Goal: Information Seeking & Learning: Learn about a topic

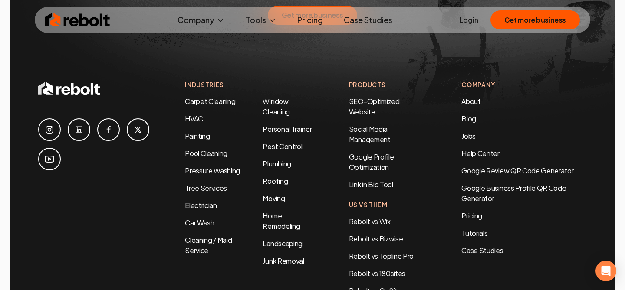
scroll to position [4487, 0]
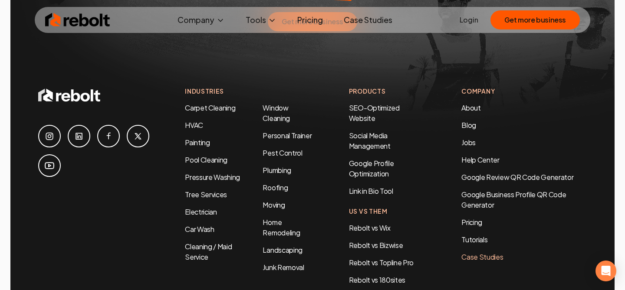
click at [483, 252] on link "Case Studies" at bounding box center [523, 257] width 125 height 10
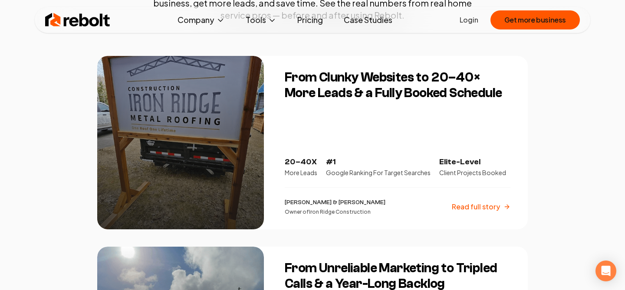
scroll to position [158, 0]
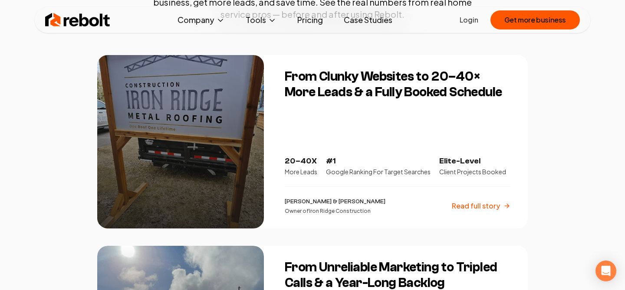
click at [306, 201] on p "Kenn & Colby" at bounding box center [335, 202] width 101 height 9
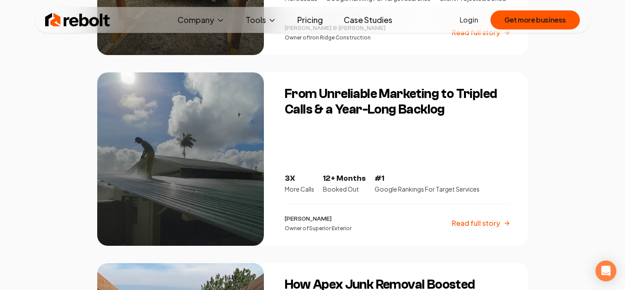
scroll to position [333, 0]
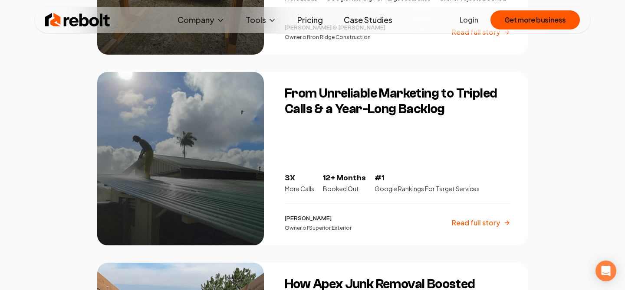
click at [458, 220] on p "Read full story" at bounding box center [476, 223] width 48 height 10
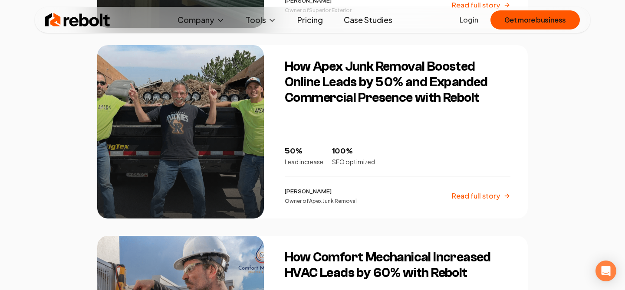
scroll to position [549, 0]
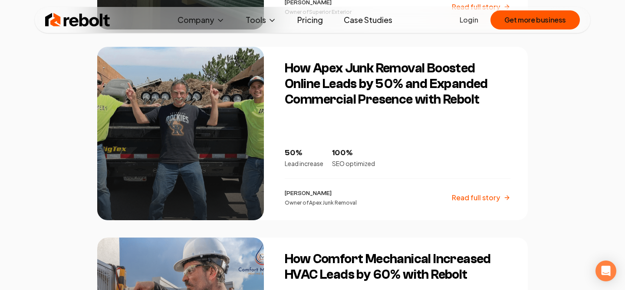
click at [214, 177] on div at bounding box center [180, 134] width 167 height 174
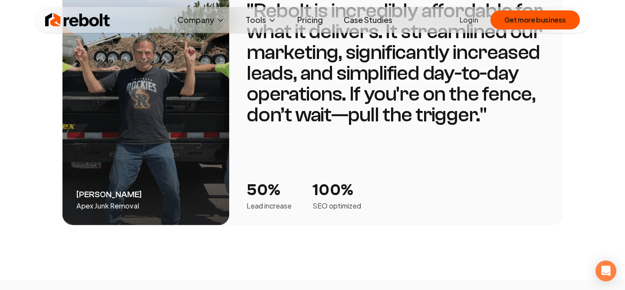
scroll to position [1596, 0]
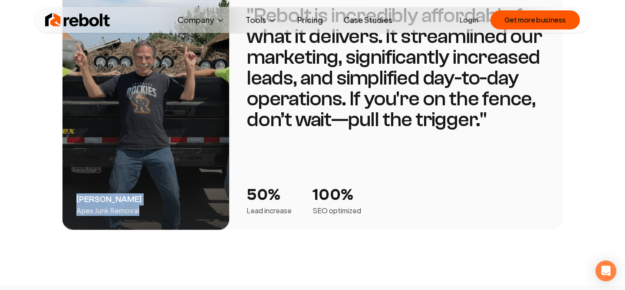
drag, startPoint x: 141, startPoint y: 201, endPoint x: 75, endPoint y: 191, distance: 66.6
click at [75, 191] on div "Todd Porter Apex Junk Removal" at bounding box center [146, 110] width 167 height 239
copy div "Todd Porter Apex Junk Removal"
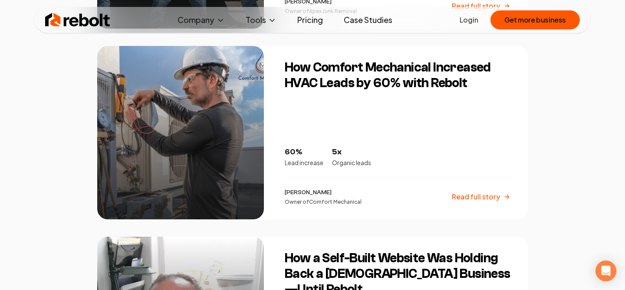
scroll to position [742, 0]
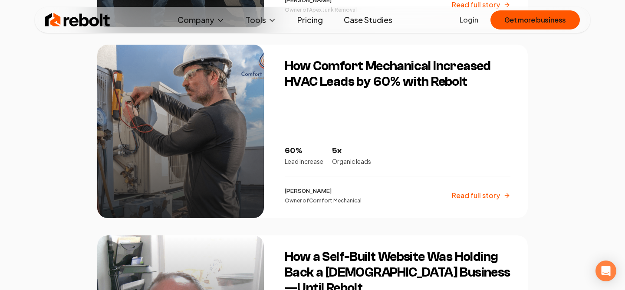
click at [466, 199] on p "Read full story" at bounding box center [476, 196] width 48 height 10
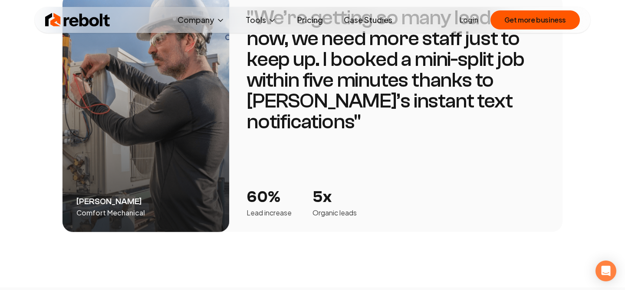
scroll to position [1571, 0]
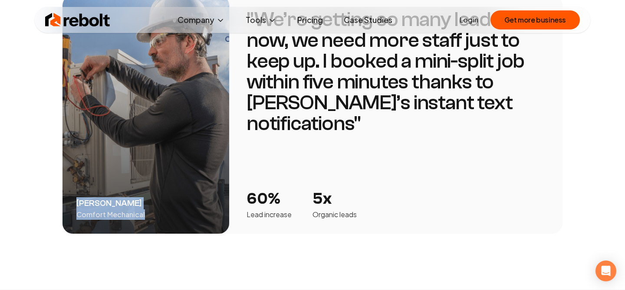
drag, startPoint x: 148, startPoint y: 182, endPoint x: 77, endPoint y: 172, distance: 71.5
click at [77, 172] on div "Adam Alobaidy Comfort Mechanical" at bounding box center [146, 114] width 167 height 239
copy div "Adam Alobaidy Comfort Mechanical"
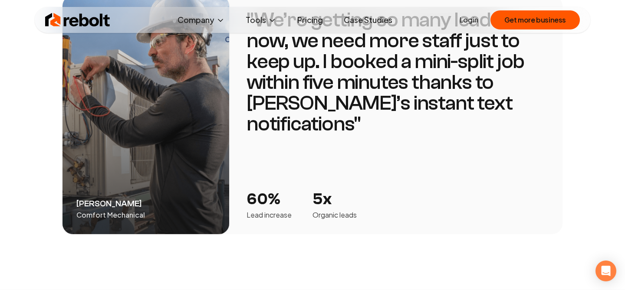
click at [173, 199] on div "Adam Alobaidy Comfort Mechanical" at bounding box center [146, 115] width 167 height 239
drag, startPoint x: 141, startPoint y: 173, endPoint x: 78, endPoint y: 172, distance: 63.0
click at [78, 172] on div "Adam Alobaidy Comfort Mechanical" at bounding box center [146, 115] width 167 height 239
copy p "Adam Alobaidy"
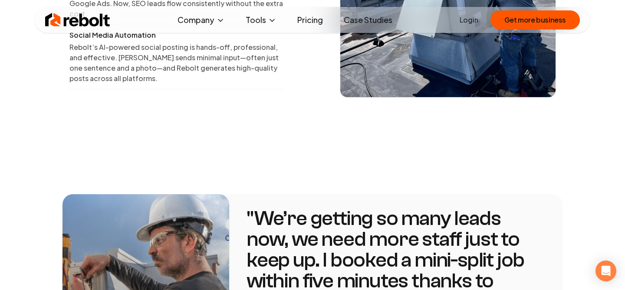
scroll to position [1400, 0]
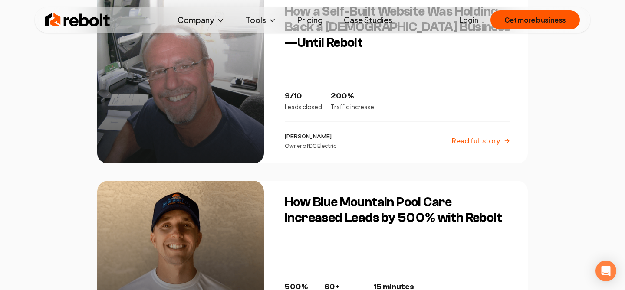
scroll to position [980, 0]
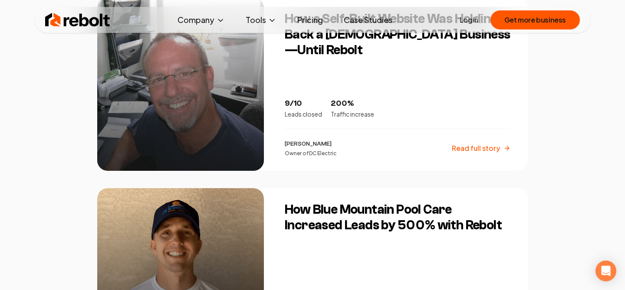
click at [206, 132] on div at bounding box center [180, 84] width 167 height 174
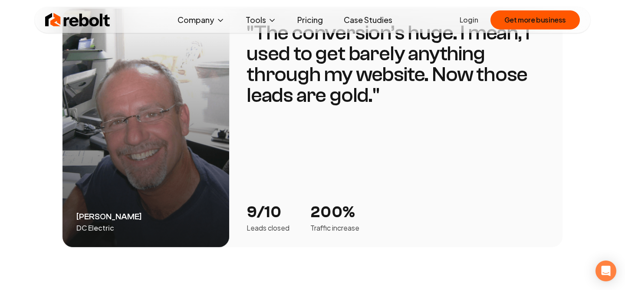
scroll to position [1623, 0]
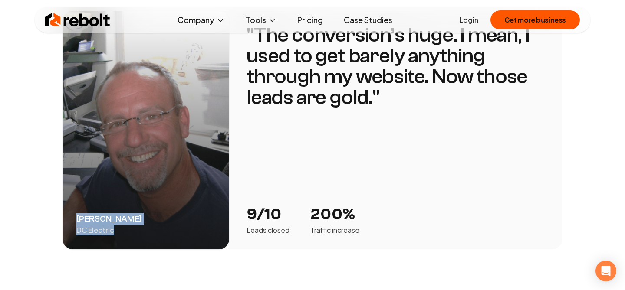
drag, startPoint x: 117, startPoint y: 191, endPoint x: 73, endPoint y: 179, distance: 45.4
click at [73, 179] on div "Craig Etling DC Electric" at bounding box center [146, 130] width 167 height 239
copy div "Craig Etling DC Electric"
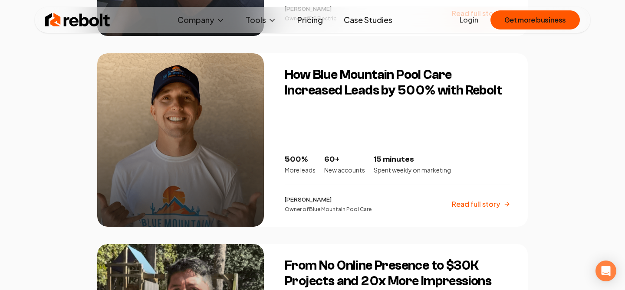
scroll to position [1116, 0]
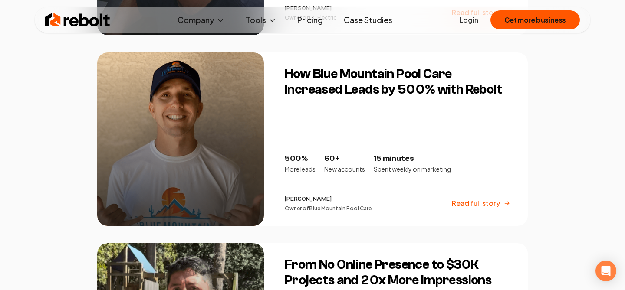
click at [201, 196] on div at bounding box center [180, 140] width 167 height 174
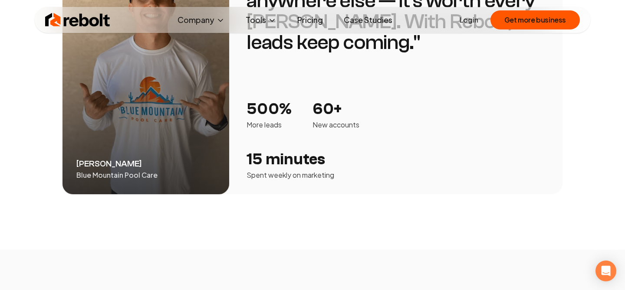
scroll to position [1534, 0]
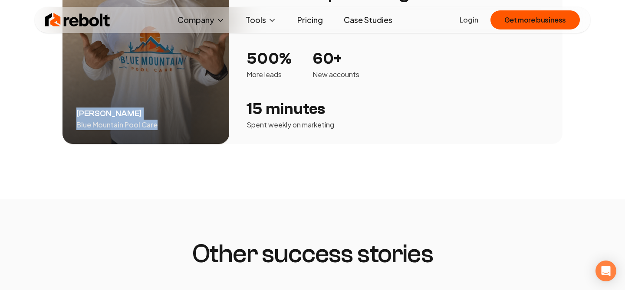
drag, startPoint x: 157, startPoint y: 114, endPoint x: 73, endPoint y: 104, distance: 84.0
click at [73, 104] on div "Cliff Burwell Blue Mountain Pool Care" at bounding box center [146, 24] width 167 height 239
copy div "Cliff Burwell Blue Mountain Pool Care"
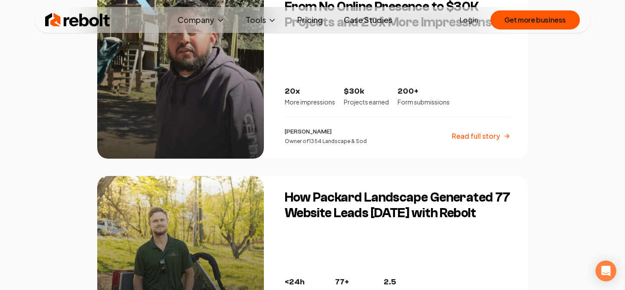
scroll to position [1371, 0]
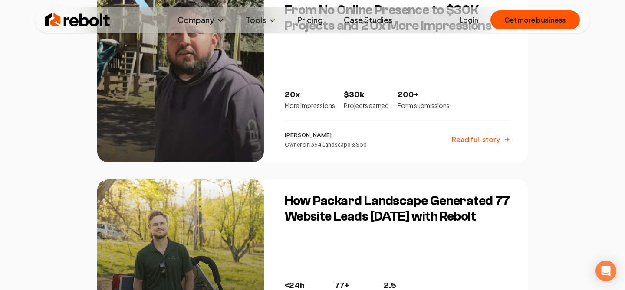
click at [250, 144] on div at bounding box center [180, 76] width 167 height 174
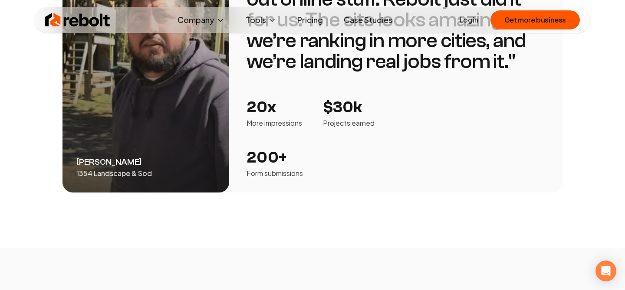
scroll to position [1273, 0]
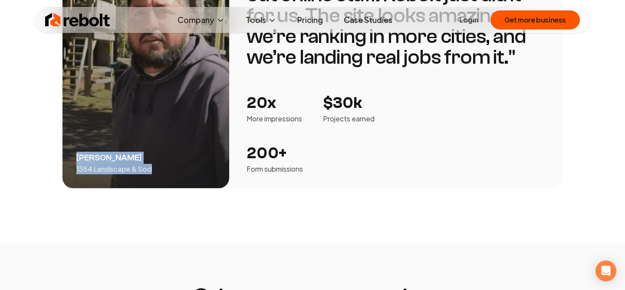
drag, startPoint x: 156, startPoint y: 159, endPoint x: 77, endPoint y: 148, distance: 80.2
click at [76, 148] on div "Ricardo Ruiz 1354 Landscape & Sod" at bounding box center [146, 69] width 167 height 239
copy div "Ricardo Ruiz 1354 Landscape & Sod"
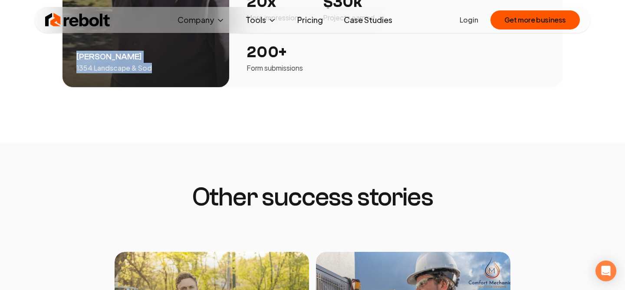
scroll to position [1315, 0]
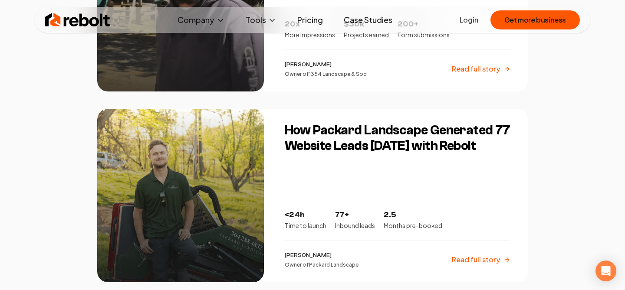
scroll to position [1536, 0]
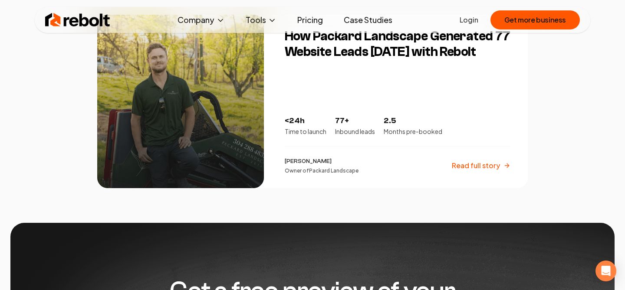
click at [200, 127] on div at bounding box center [180, 102] width 167 height 174
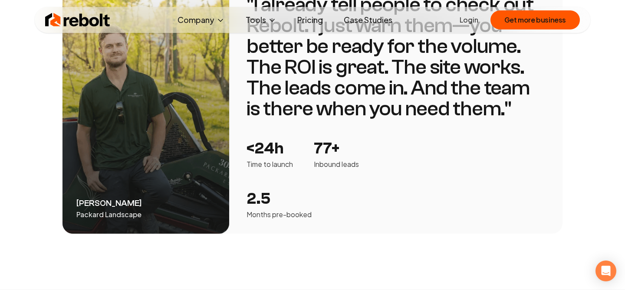
scroll to position [1607, 0]
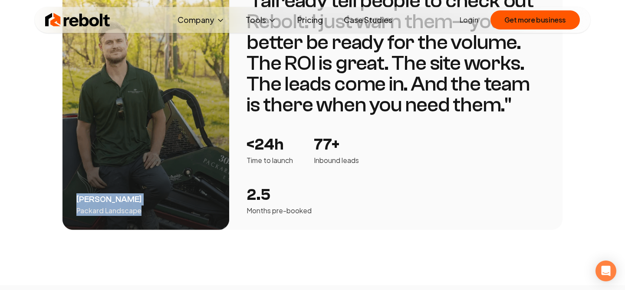
drag, startPoint x: 143, startPoint y: 212, endPoint x: 75, endPoint y: 200, distance: 69.7
click at [75, 200] on div "Austin Packard Packard Landscape" at bounding box center [146, 104] width 167 height 254
copy div "Austin Packard Packard Landscape"
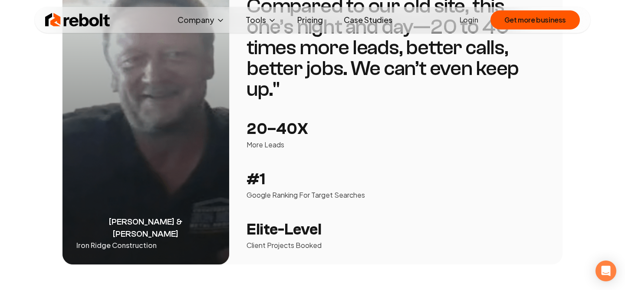
scroll to position [1589, 0]
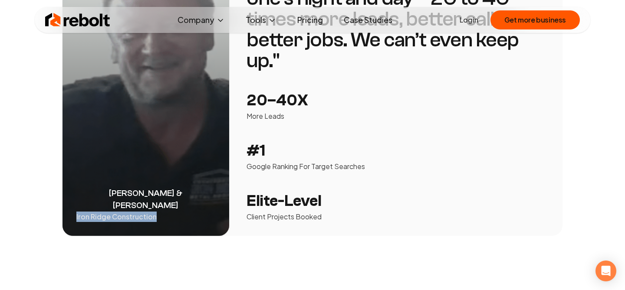
drag, startPoint x: 158, startPoint y: 206, endPoint x: 76, endPoint y: 206, distance: 82.1
click at [76, 206] on div "[PERSON_NAME] & [PERSON_NAME] Iron Ridge Construction" at bounding box center [146, 73] width 167 height 325
copy p "Iron Ridge Construction"
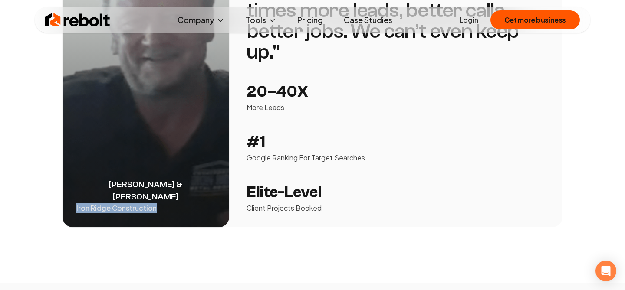
scroll to position [1598, 0]
click at [184, 201] on div "[PERSON_NAME] & [PERSON_NAME] Iron Ridge Construction" at bounding box center [146, 64] width 167 height 325
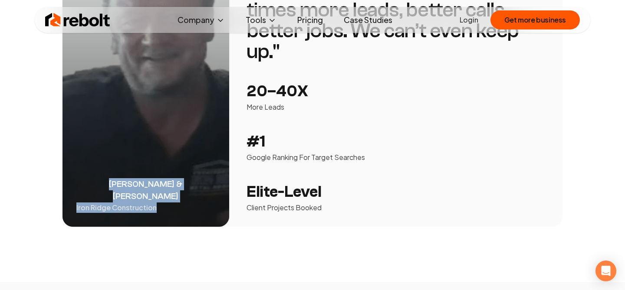
drag, startPoint x: 169, startPoint y: 197, endPoint x: 75, endPoint y: 185, distance: 95.5
click at [74, 185] on div "[PERSON_NAME] & [PERSON_NAME] Iron Ridge Construction" at bounding box center [146, 64] width 167 height 325
copy div "[PERSON_NAME] & [PERSON_NAME] Iron Ridge Construction"
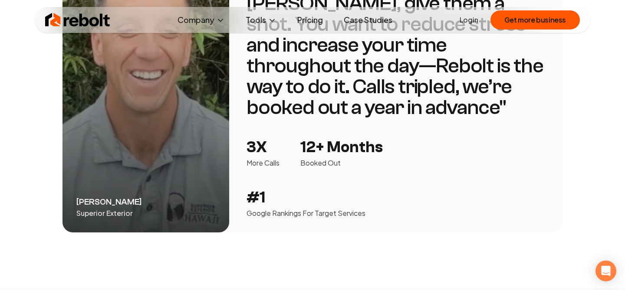
scroll to position [1477, 0]
drag, startPoint x: 136, startPoint y: 217, endPoint x: 71, endPoint y: 218, distance: 65.1
click at [71, 218] on div "Michael Abraham Superior Exterior" at bounding box center [146, 85] width 167 height 295
copy p "Superior Exterior"
click at [133, 216] on div "Michael Abraham Superior Exterior" at bounding box center [146, 85] width 167 height 295
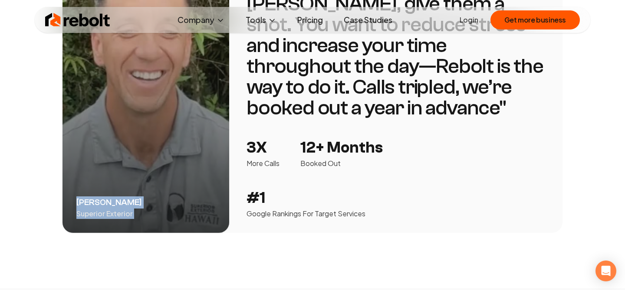
drag, startPoint x: 133, startPoint y: 216, endPoint x: 80, endPoint y: 205, distance: 54.4
click at [80, 205] on div "Michael Abraham Superior Exterior" at bounding box center [146, 85] width 167 height 295
copy div "Michael Abraham Superior Exterior"
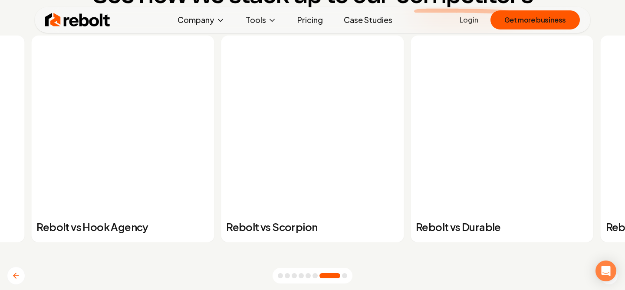
scroll to position [3266, 0]
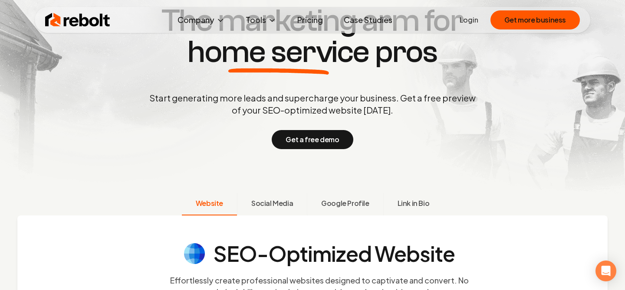
scroll to position [115, 0]
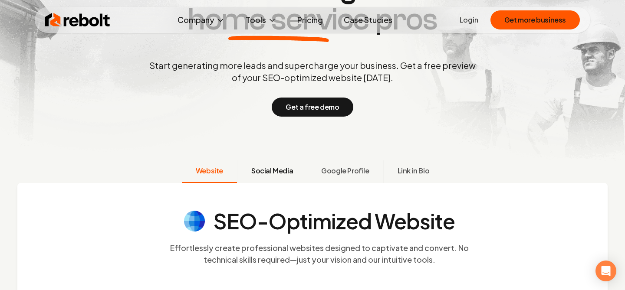
click at [287, 174] on span "Social Media" at bounding box center [272, 171] width 42 height 10
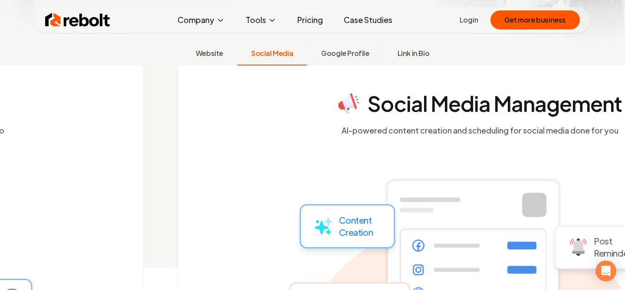
scroll to position [233, 0]
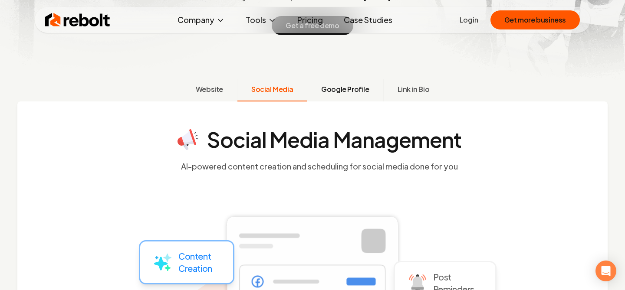
click at [347, 87] on span "Google Profile" at bounding box center [345, 89] width 48 height 10
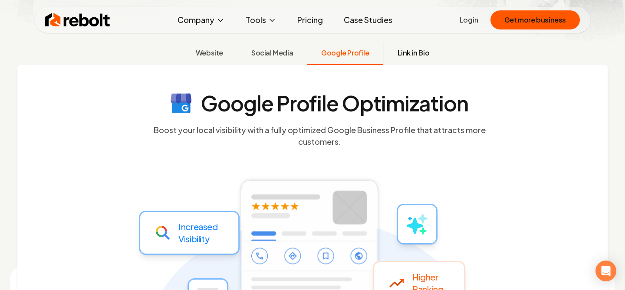
click at [403, 59] on button "Link in Bio" at bounding box center [413, 54] width 60 height 23
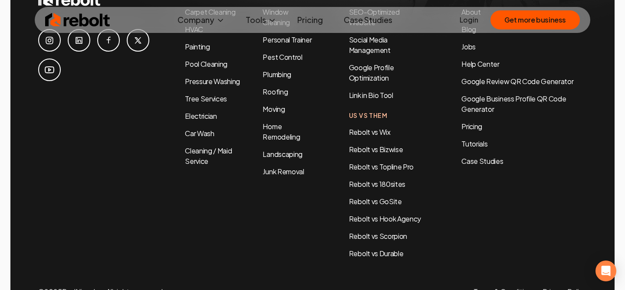
scroll to position [4602, 0]
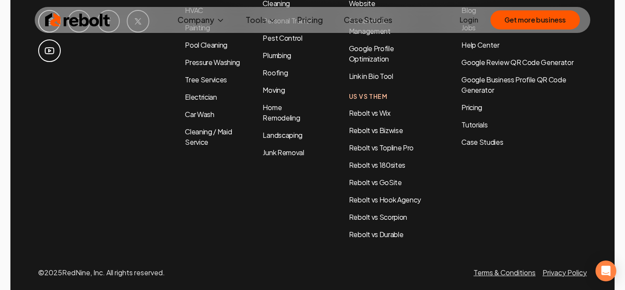
click at [67, 268] on p "© 2025 RedNine, Inc. All rights reserved." at bounding box center [101, 273] width 127 height 10
drag, startPoint x: 63, startPoint y: 247, endPoint x: 105, endPoint y: 247, distance: 41.7
click at [105, 268] on p "© 2025 RedNine, Inc. All rights reserved." at bounding box center [101, 273] width 127 height 10
copy p "RedNine, Inc"
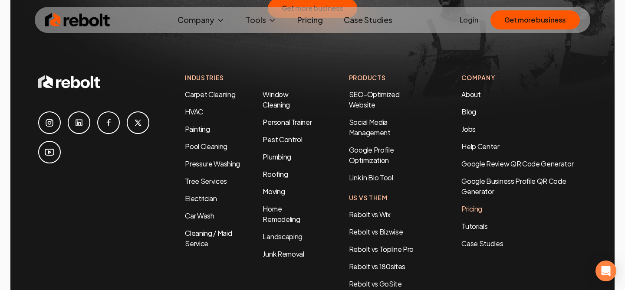
scroll to position [4499, 0]
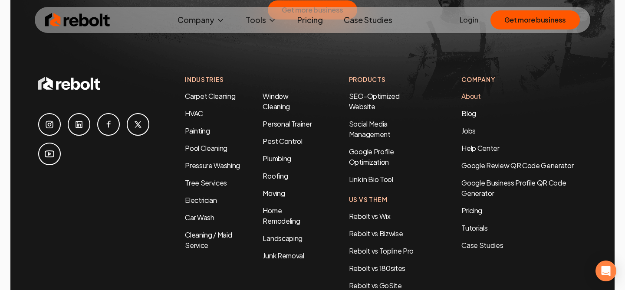
click at [471, 92] on link "About" at bounding box center [470, 96] width 19 height 9
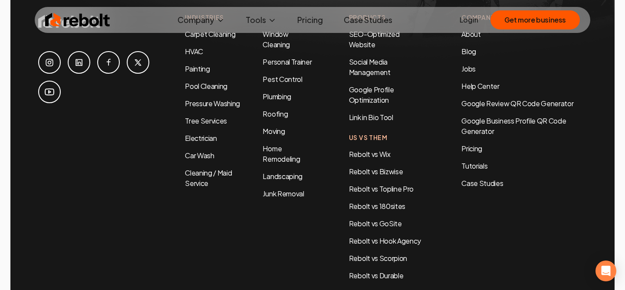
scroll to position [4602, 0]
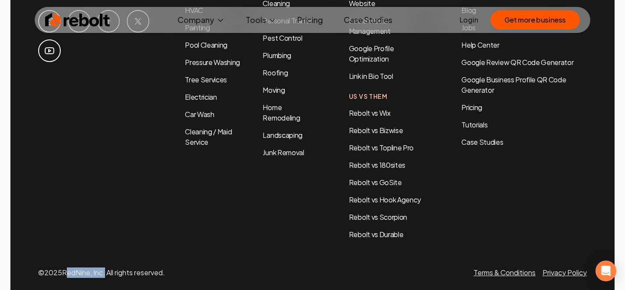
drag, startPoint x: 105, startPoint y: 247, endPoint x: 66, endPoint y: 249, distance: 39.1
click at [66, 268] on p "© 2025 RedNine, Inc. All rights reserved." at bounding box center [101, 273] width 127 height 10
copy p "RedNine, Inc"
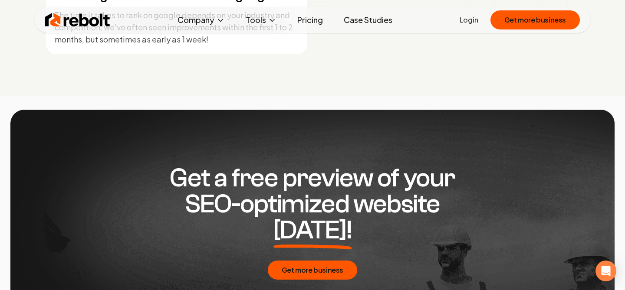
scroll to position [4233, 0]
